Goal: Task Accomplishment & Management: Manage account settings

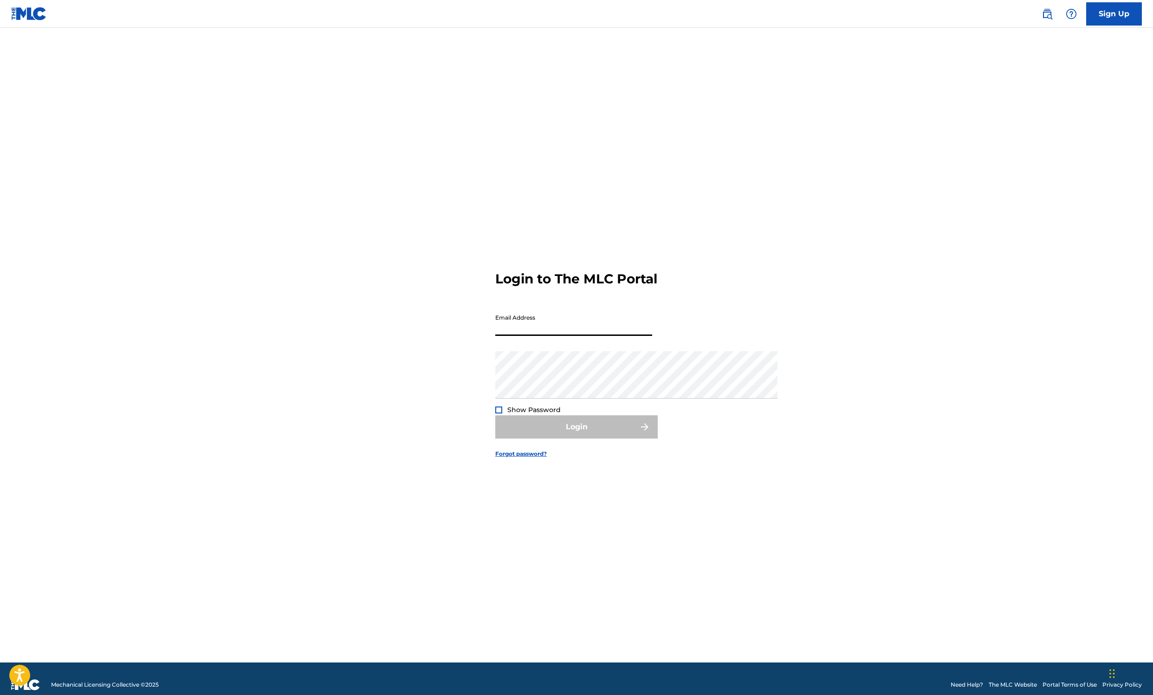
type input "[EMAIL_ADDRESS][DOMAIN_NAME]"
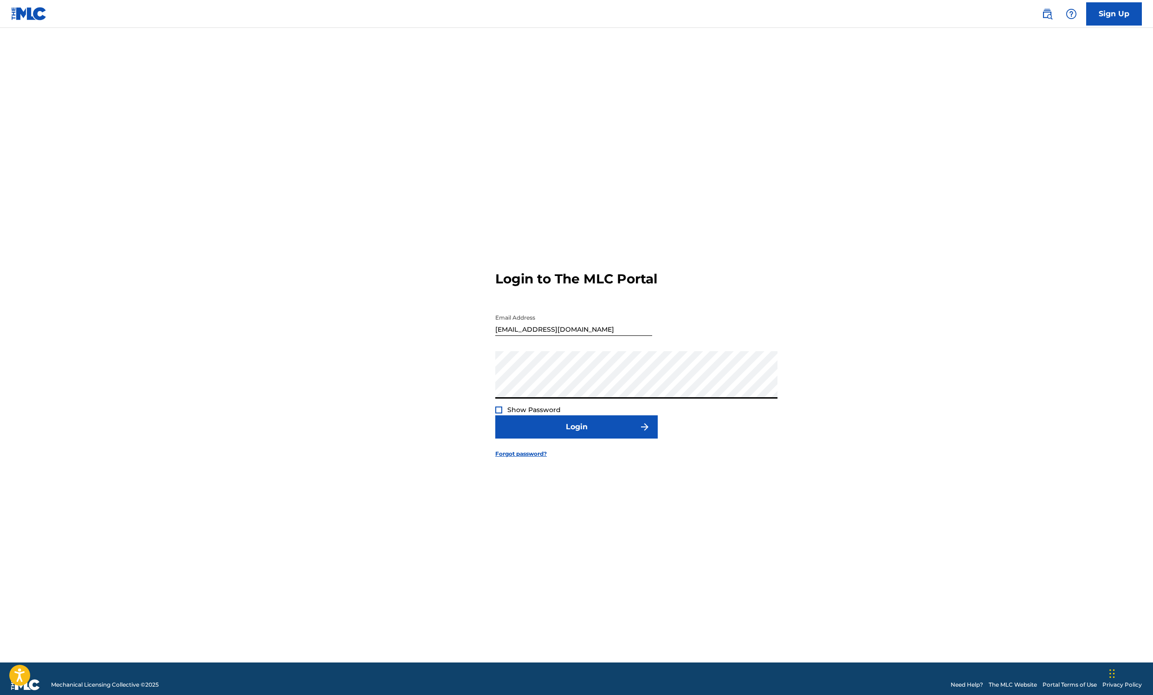
click at [577, 438] on button "Login" at bounding box center [576, 426] width 163 height 23
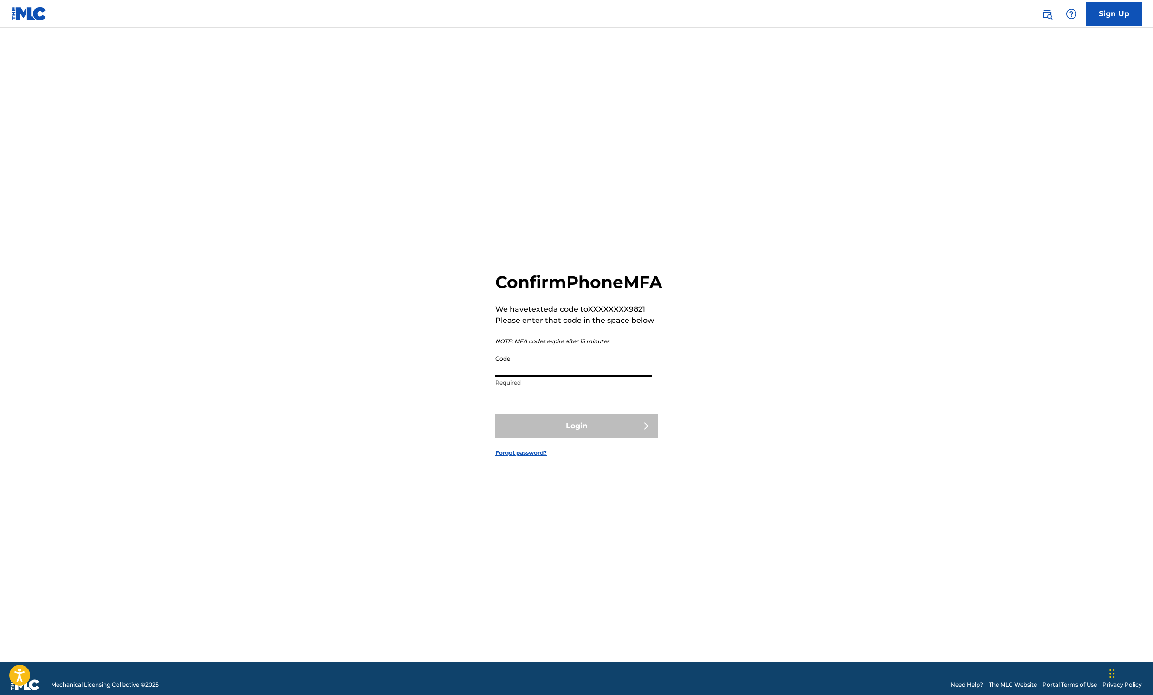
click at [495, 363] on input "Code" at bounding box center [573, 363] width 157 height 26
click at [411, 407] on div "Confirm Phone MFA We have texted a code to XXXXXXXX9821 Please enter that code …" at bounding box center [577, 356] width 650 height 611
click at [495, 366] on input "Code" at bounding box center [573, 363] width 157 height 26
type input "473429"
click at [577, 437] on button "Login" at bounding box center [576, 425] width 163 height 23
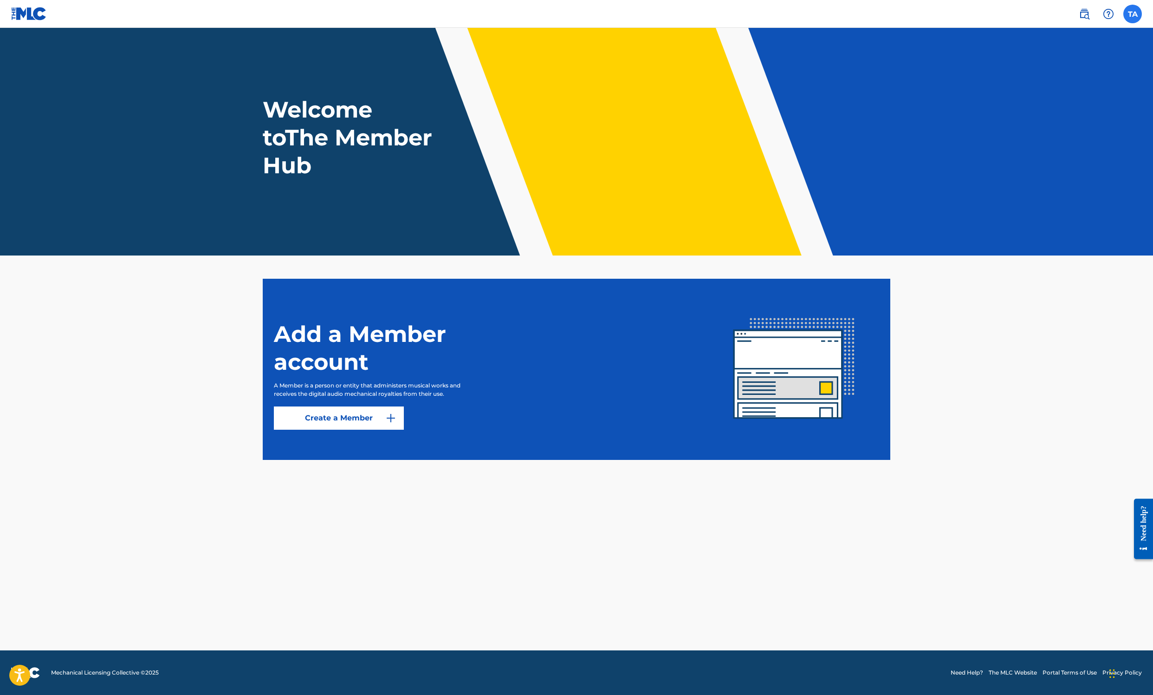
click at [1126, 17] on label at bounding box center [1133, 14] width 19 height 19
click at [1133, 14] on input "TA [PERSON_NAME] [PERSON_NAME][EMAIL_ADDRESS][DOMAIN_NAME] Notification Prefere…" at bounding box center [1133, 14] width 0 height 0
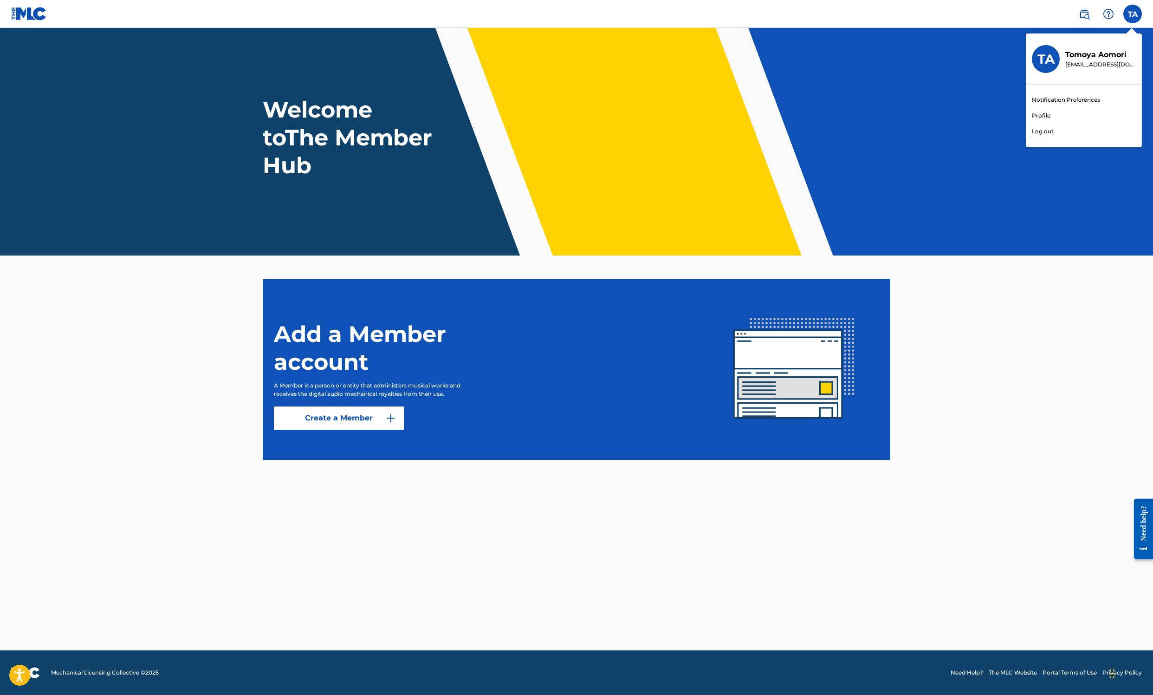
click at [1032, 120] on link "Profile" at bounding box center [1041, 115] width 19 height 8
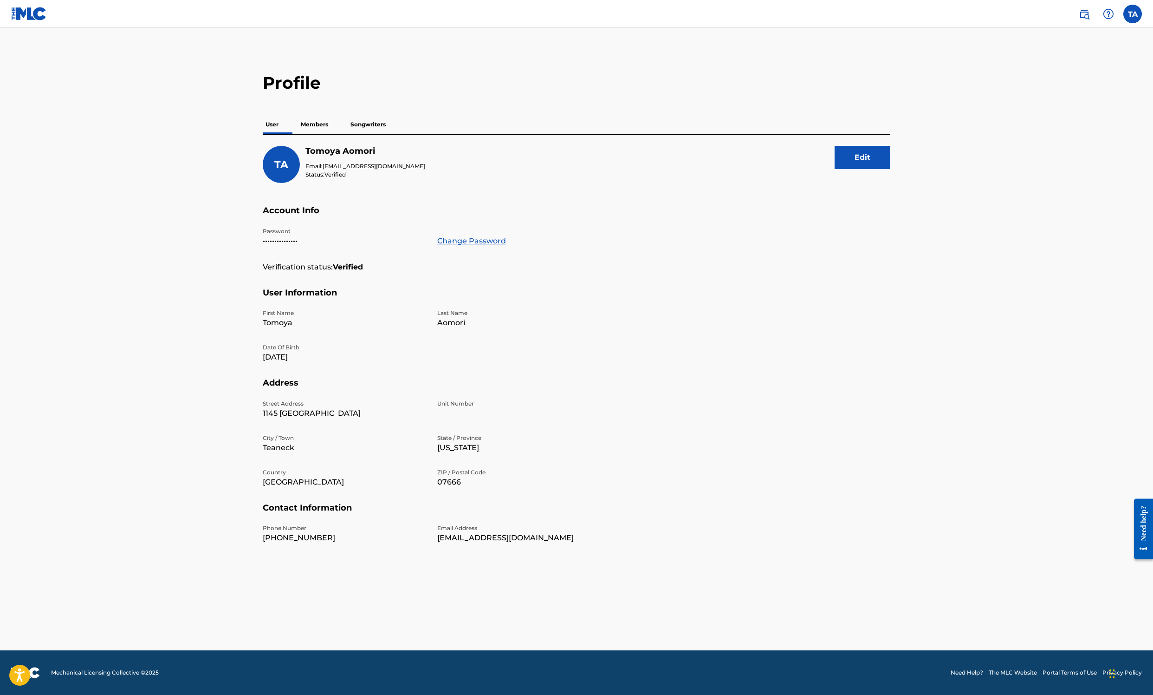
click at [298, 134] on p "Members" at bounding box center [314, 125] width 33 height 20
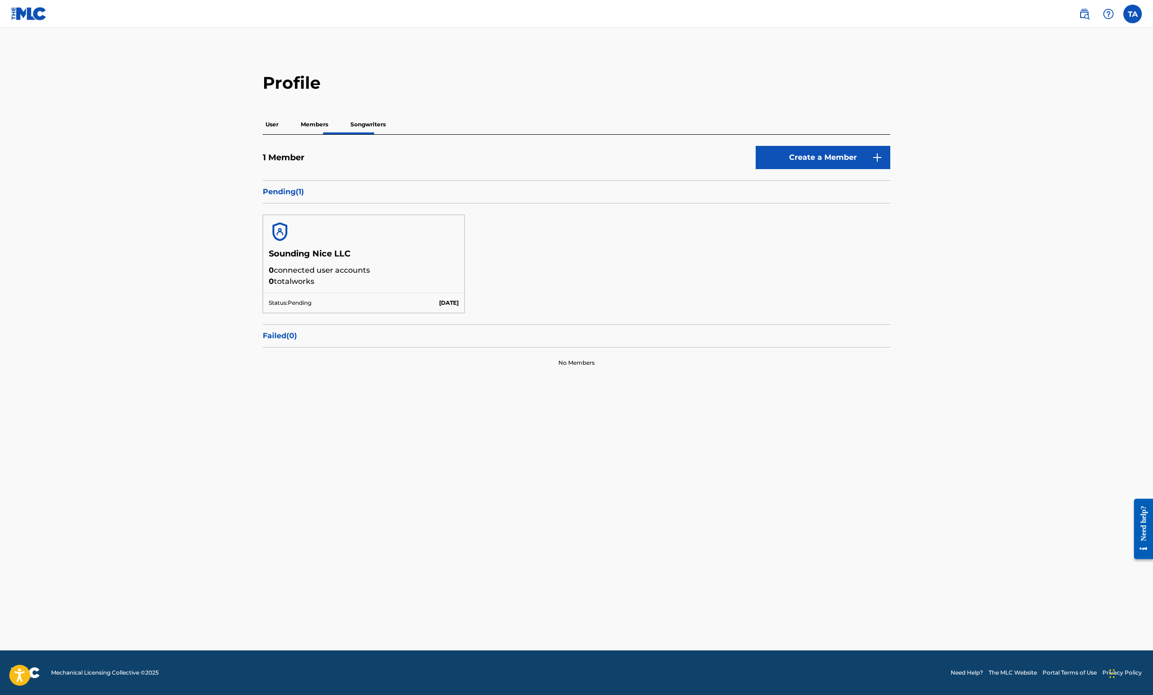
click at [348, 134] on p "Songwriters" at bounding box center [368, 125] width 41 height 20
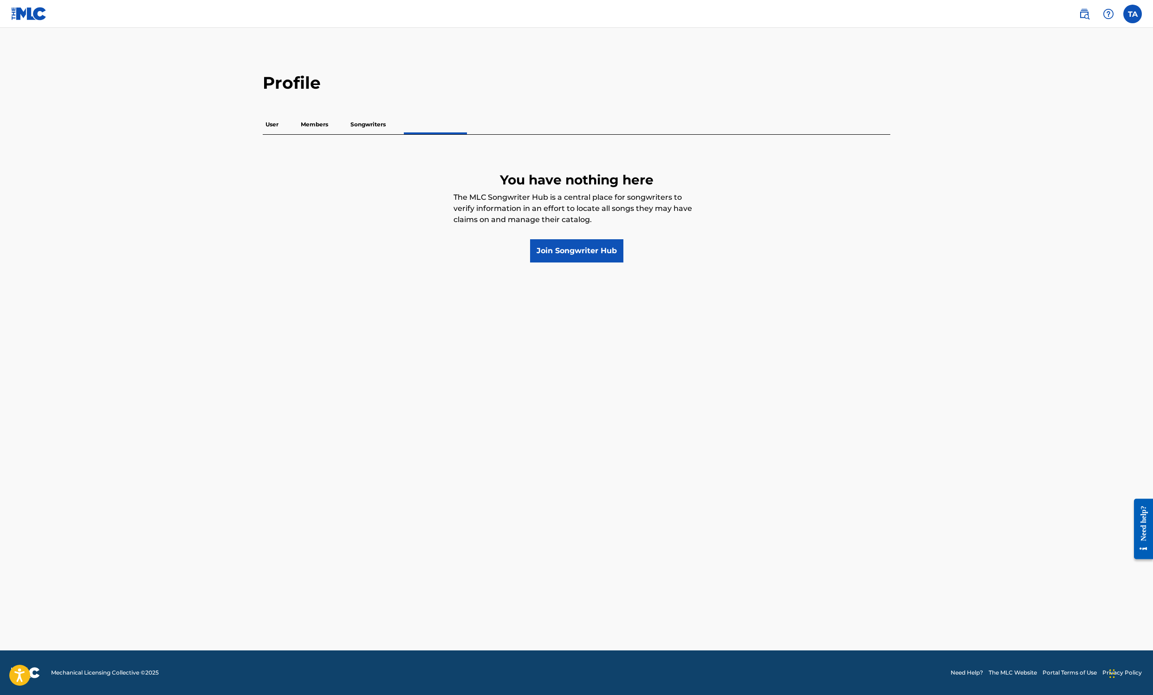
click at [263, 134] on p "User" at bounding box center [272, 125] width 19 height 20
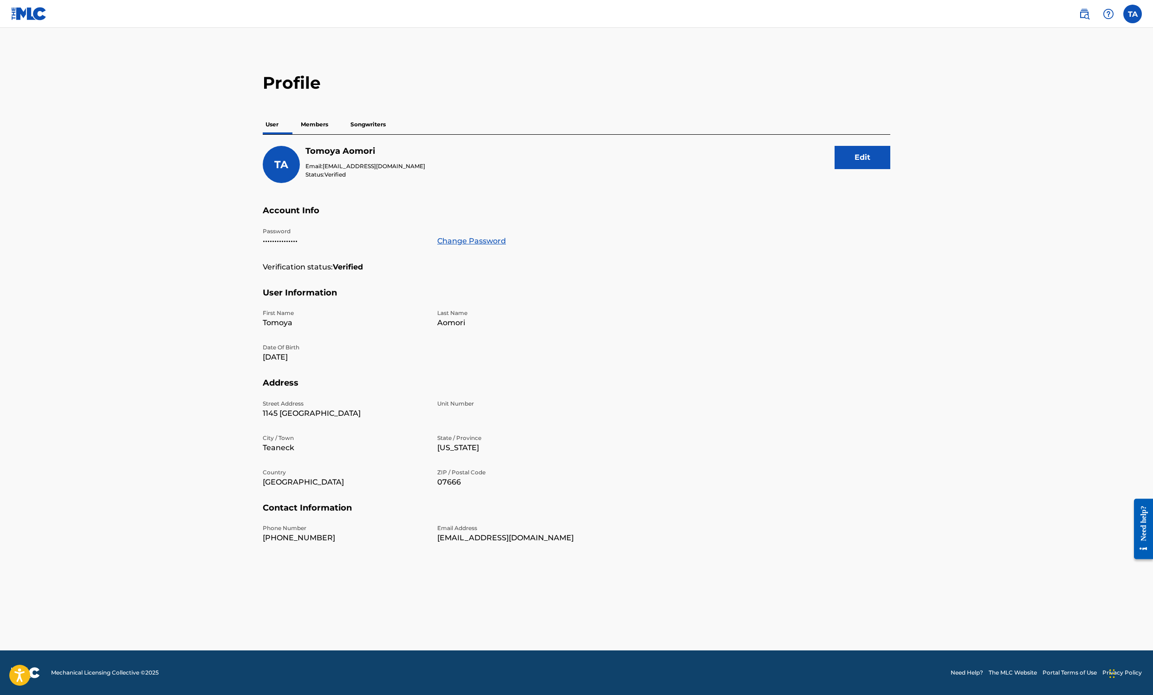
scroll to position [2, 0]
click at [298, 134] on p "Members" at bounding box center [314, 125] width 33 height 20
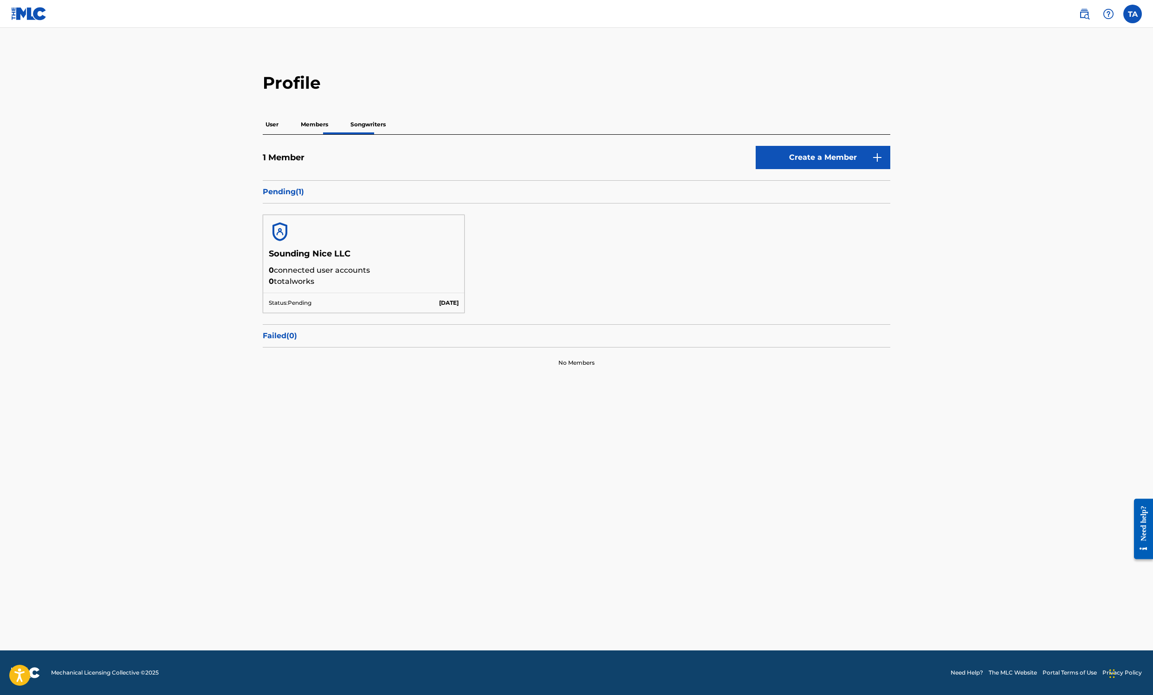
click at [348, 134] on p "Songwriters" at bounding box center [368, 125] width 41 height 20
